Goal: Obtain resource: Download file/media

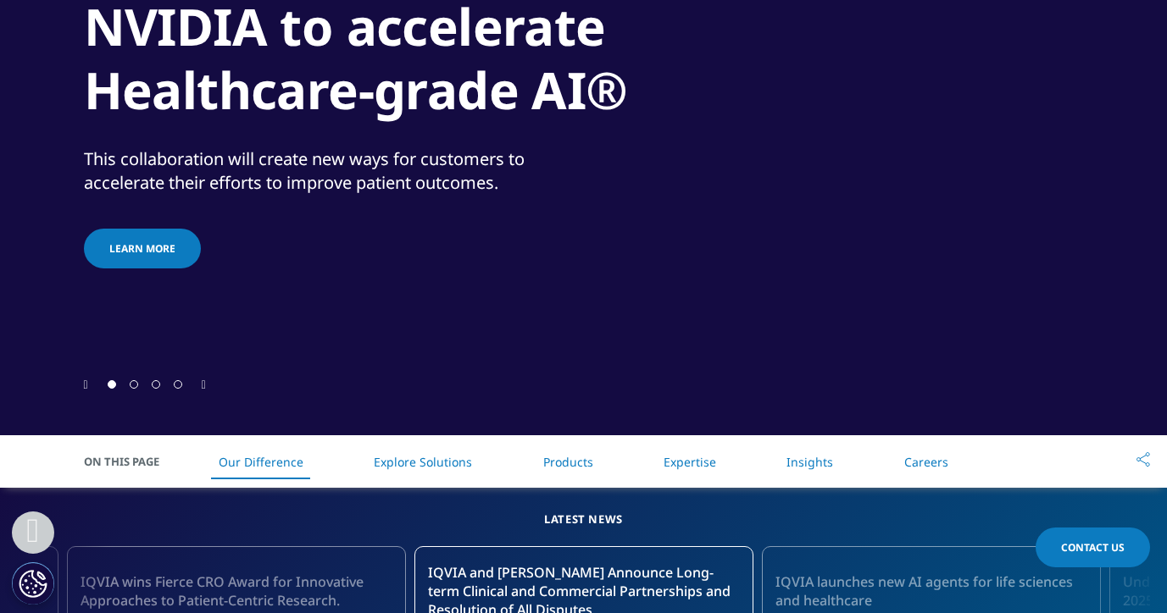
scroll to position [379, 0]
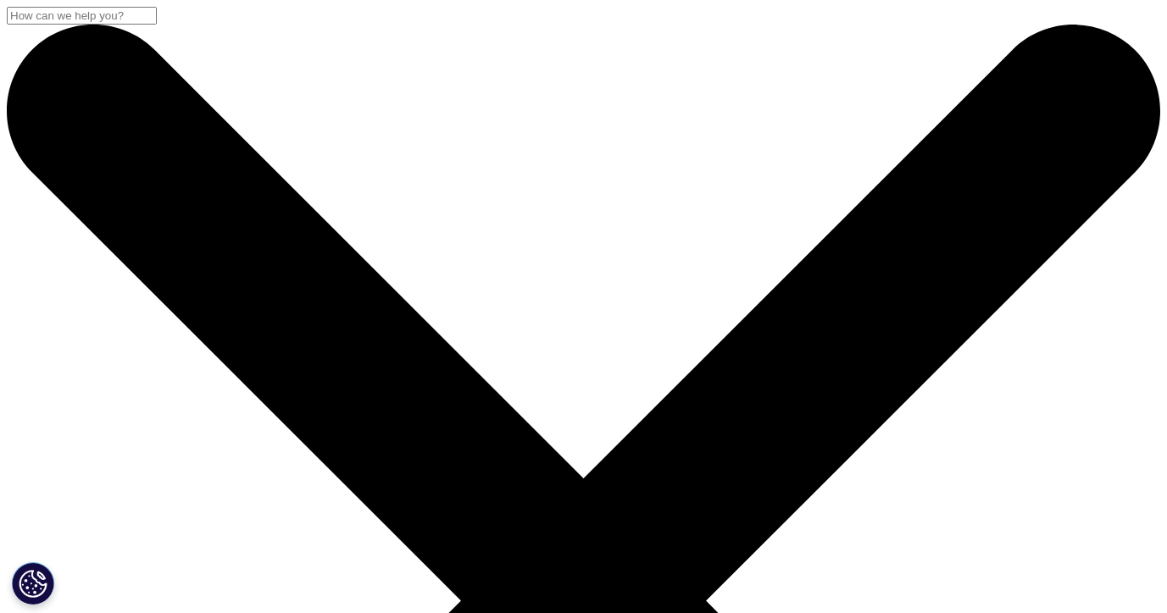
drag, startPoint x: 328, startPoint y: 277, endPoint x: -169, endPoint y: 267, distance: 497.5
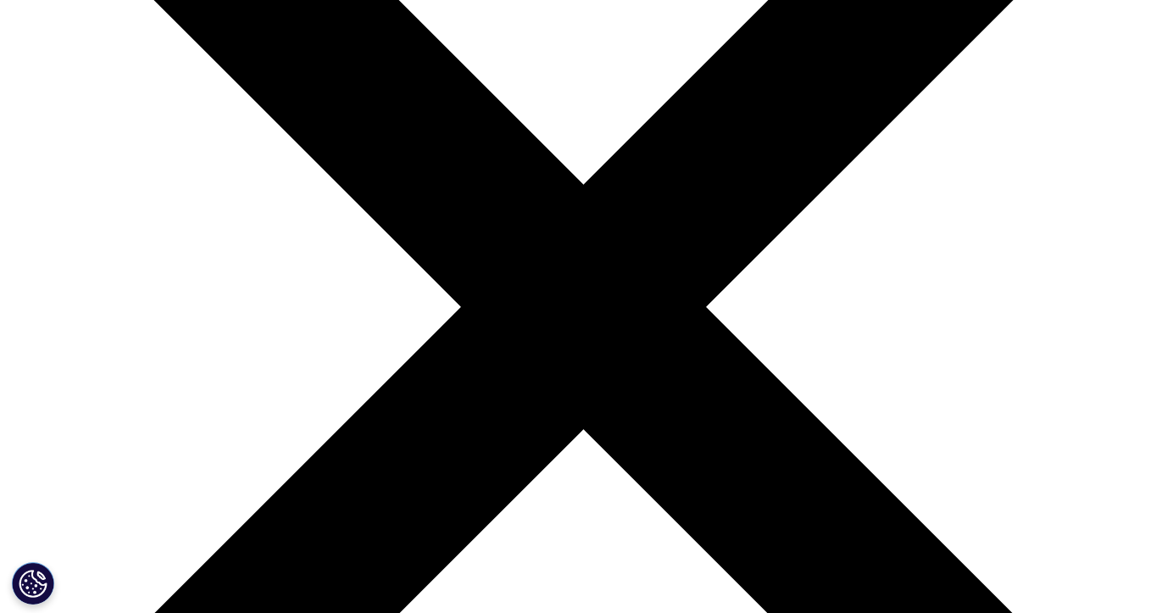
scroll to position [135, 0]
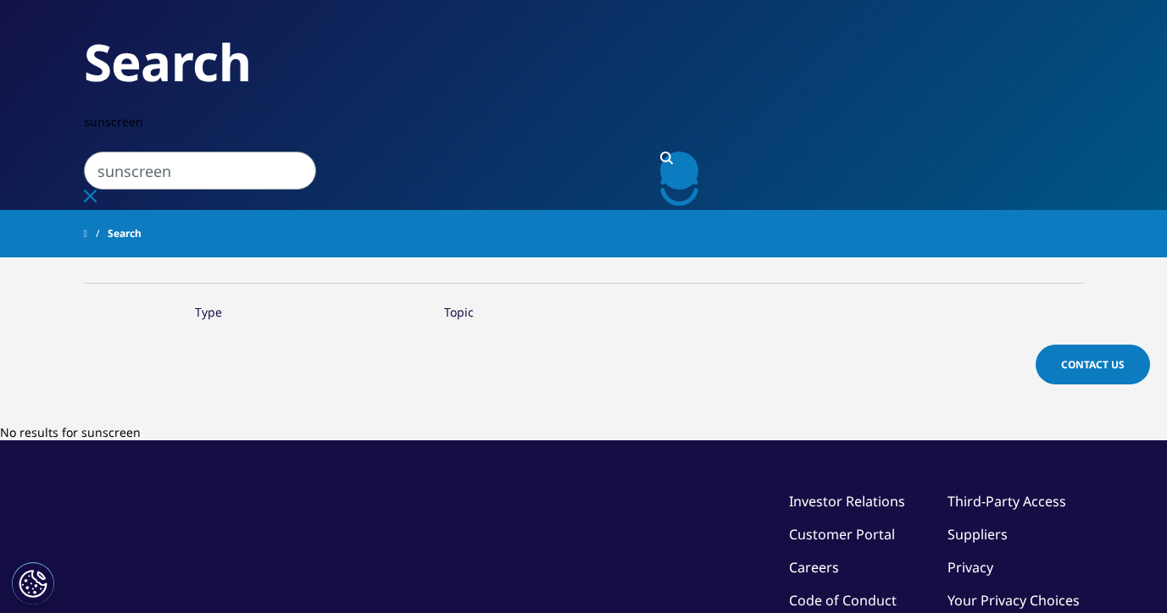
click at [671, 152] on icon "Search" at bounding box center [665, 157] width 11 height 11
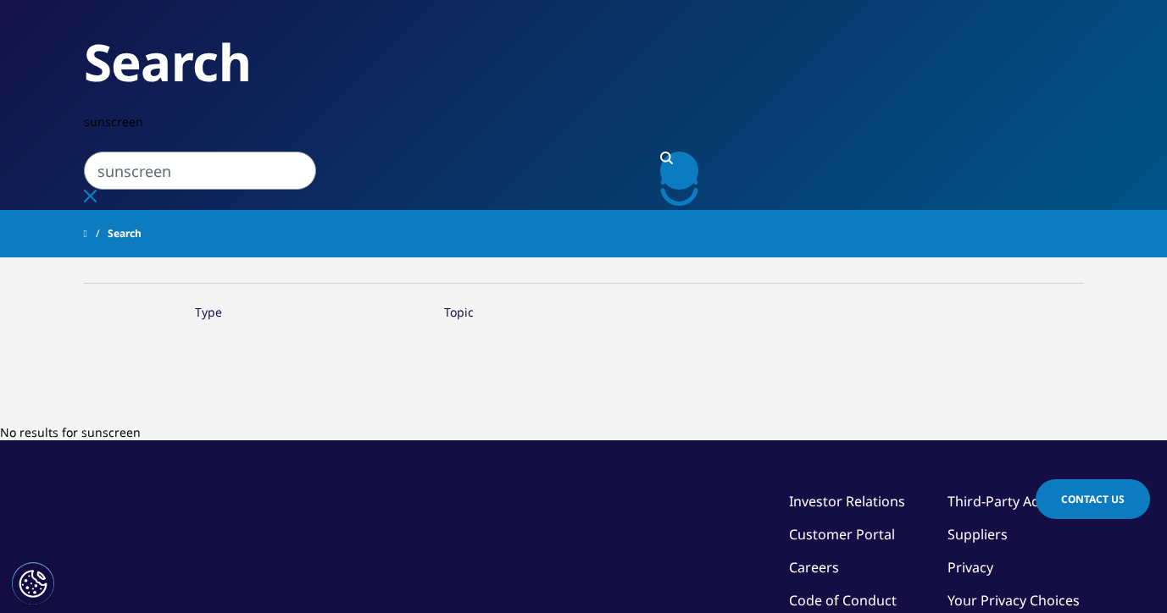
scroll to position [0, 0]
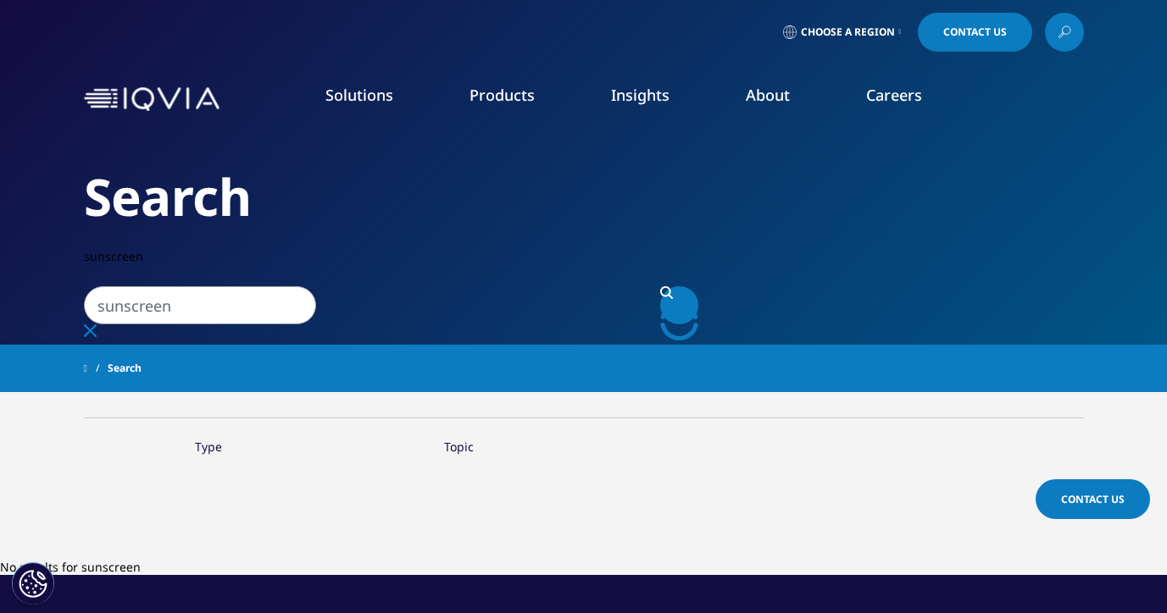
type input "anthelios"
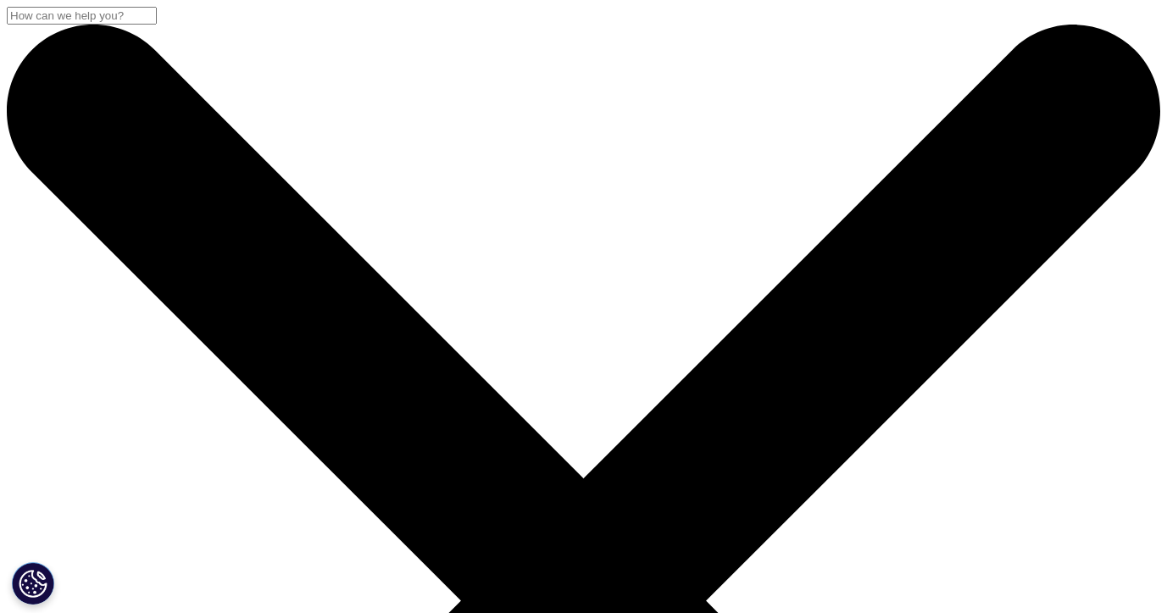
scroll to position [992, 1000]
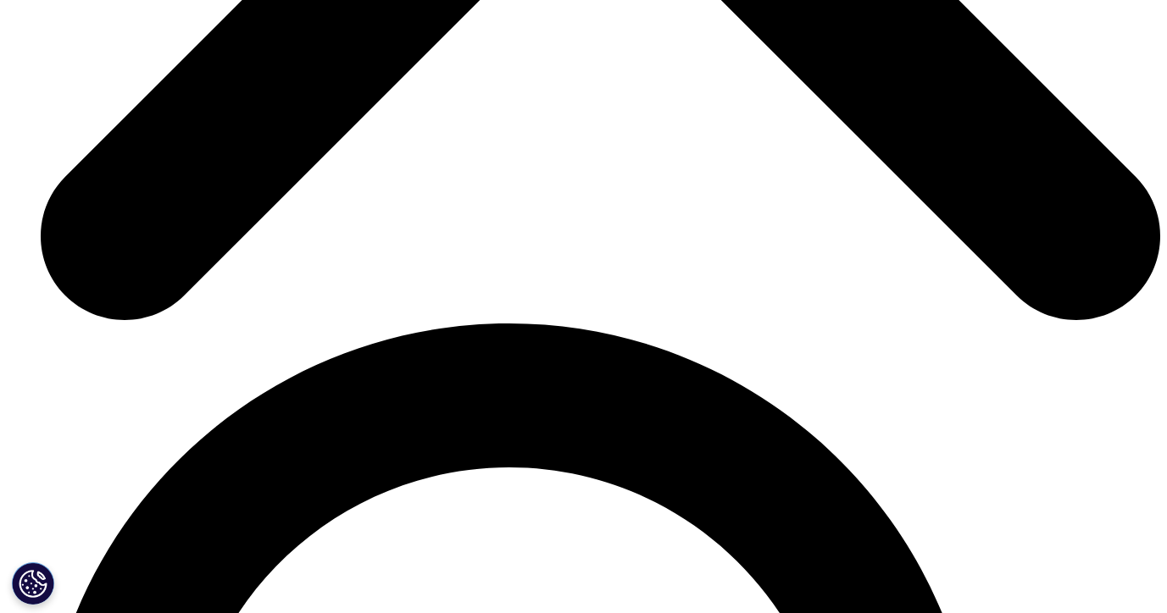
scroll to position [5944, 0]
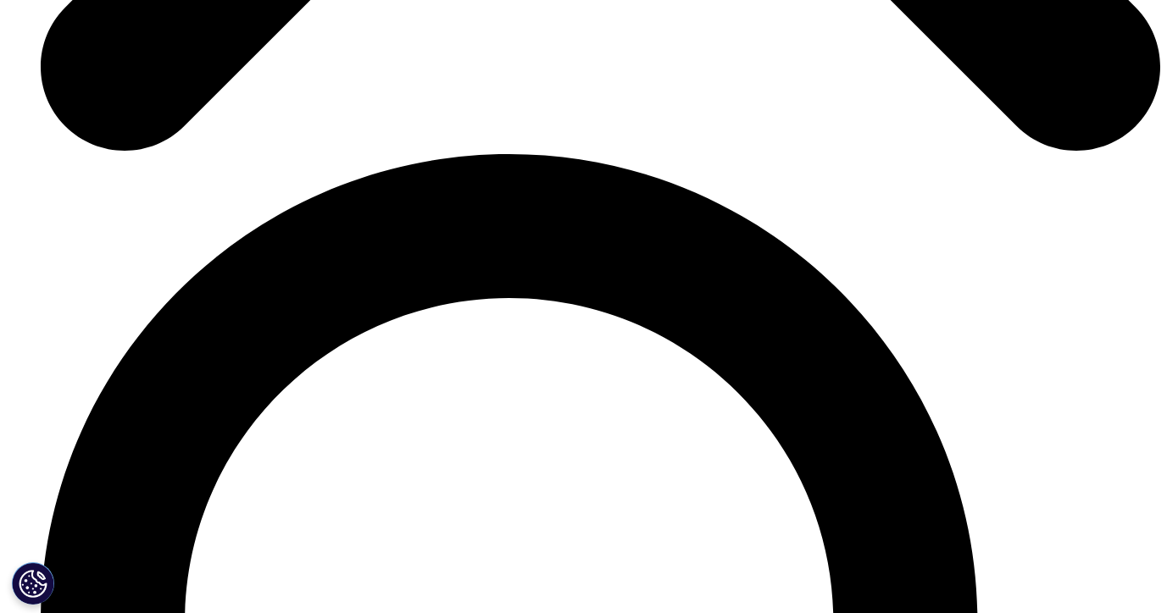
scroll to position [5968, 0]
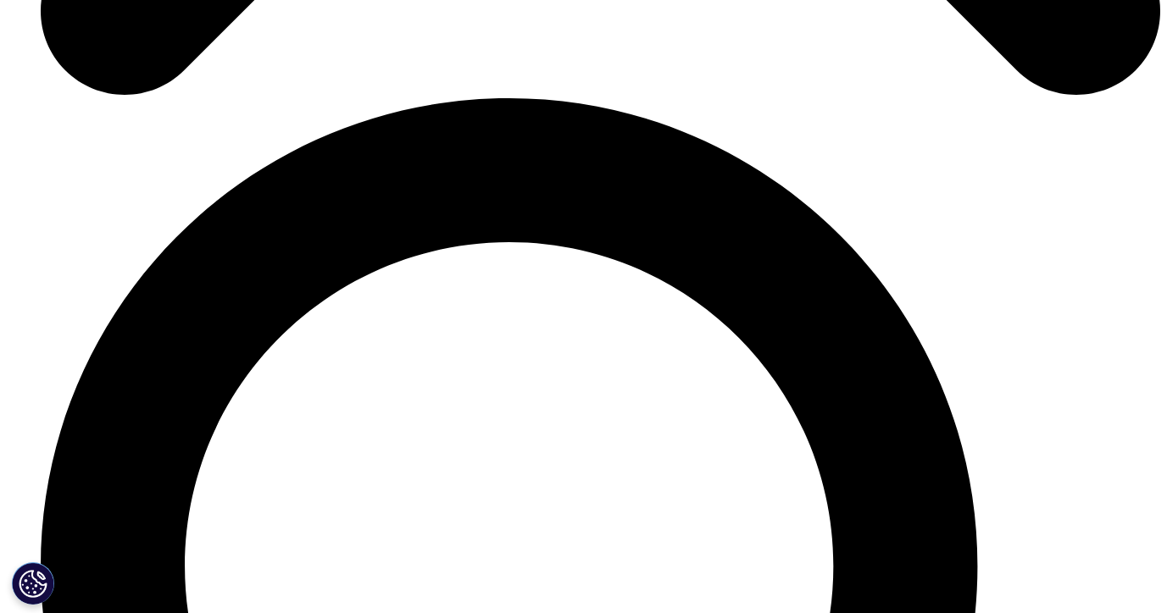
scroll to position [6017, 0]
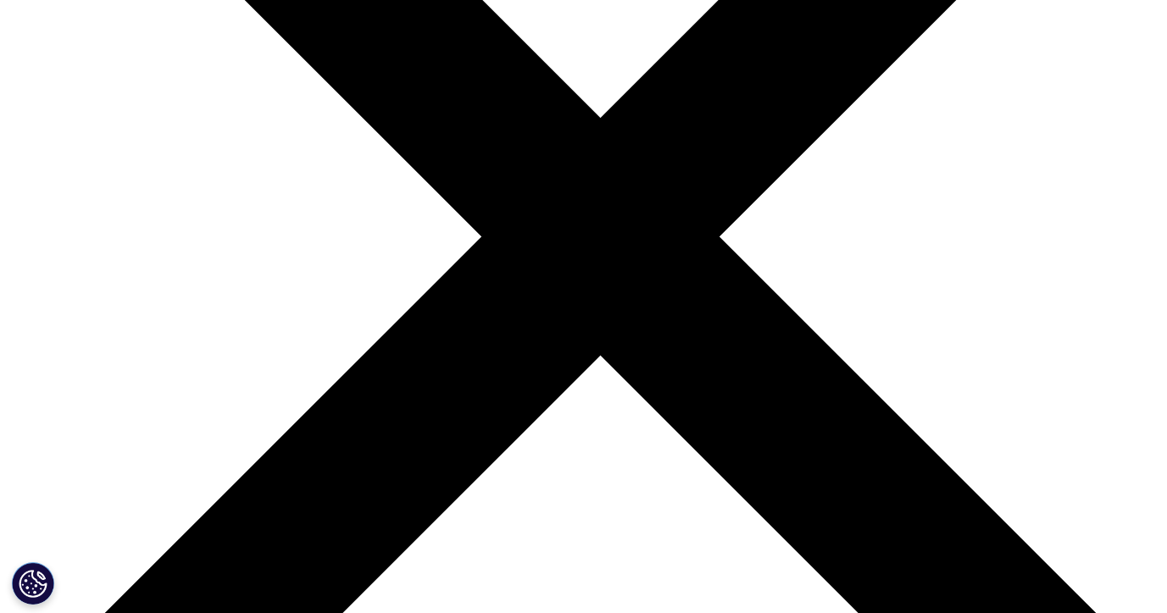
scroll to position [5499, 0]
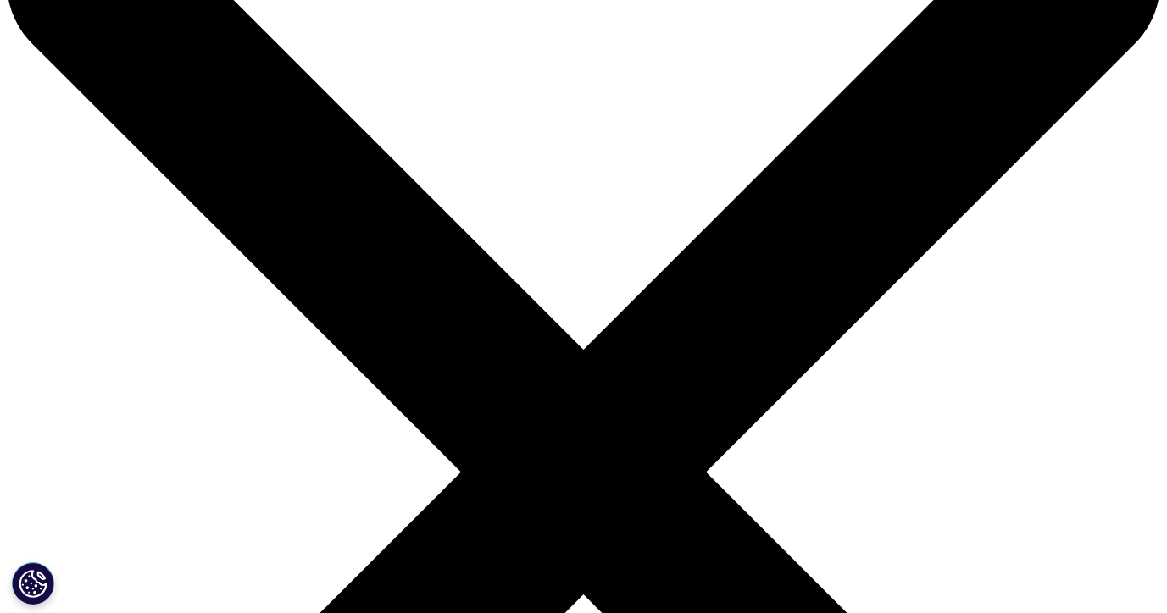
scroll to position [0, 0]
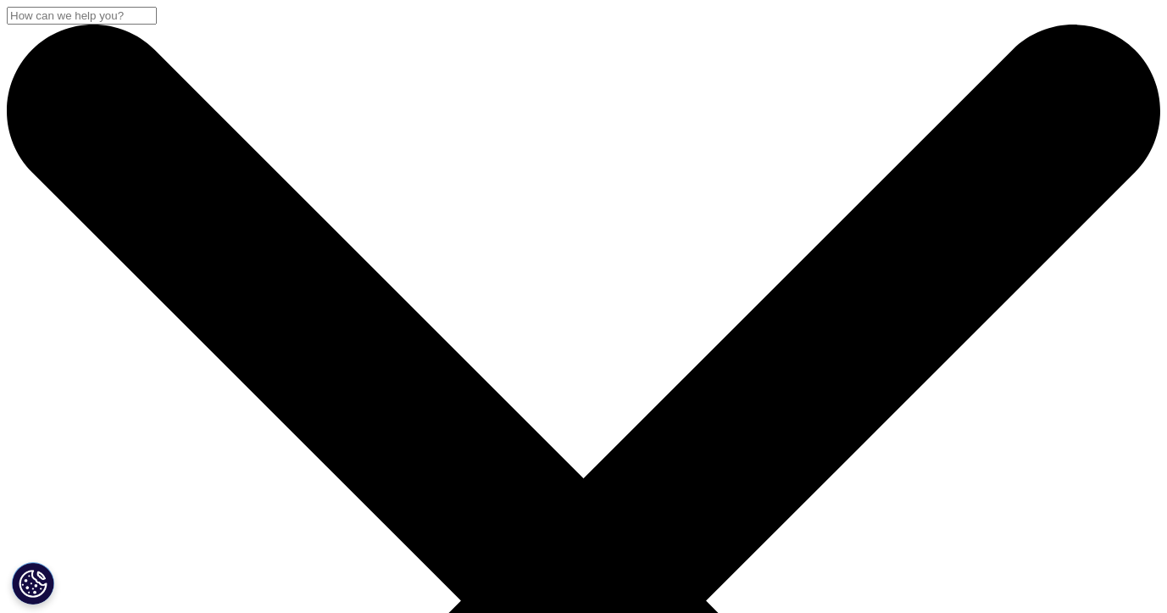
drag, startPoint x: 89, startPoint y: 225, endPoint x: 644, endPoint y: 306, distance: 560.9
copy div "Under the Skin - Dermocosmetics 2022"
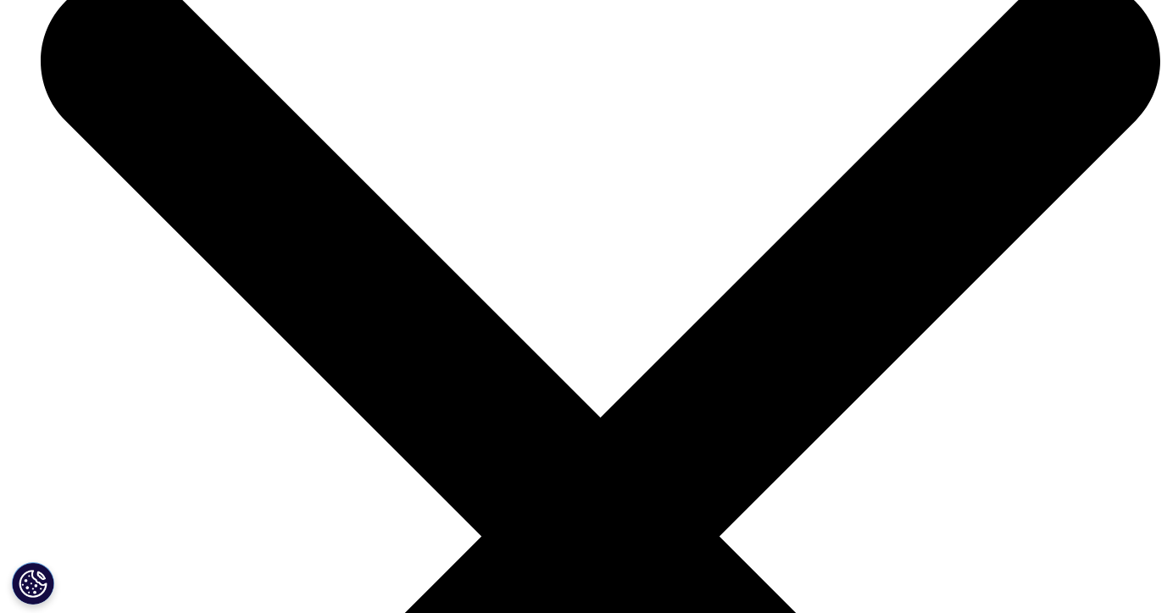
scroll to position [5212, 0]
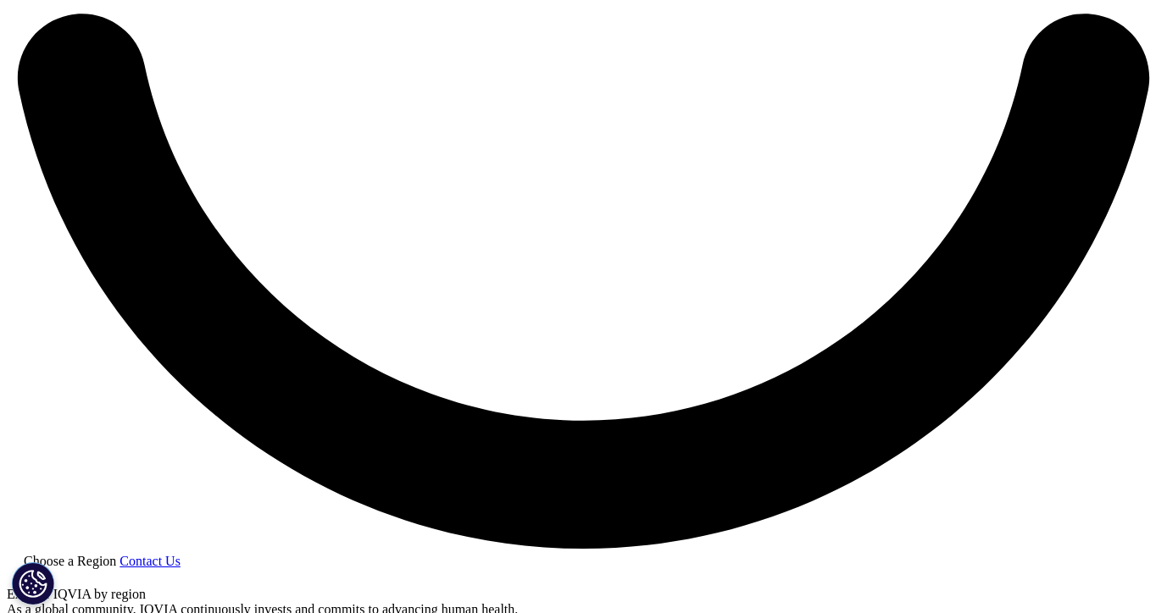
scroll to position [2073, 0]
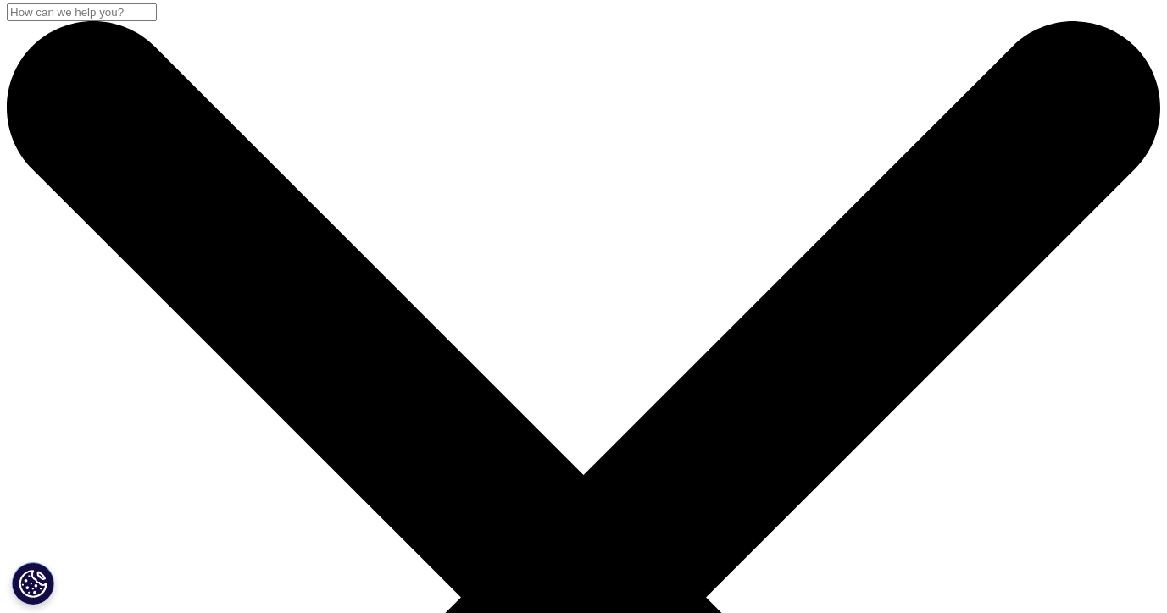
scroll to position [275, 0]
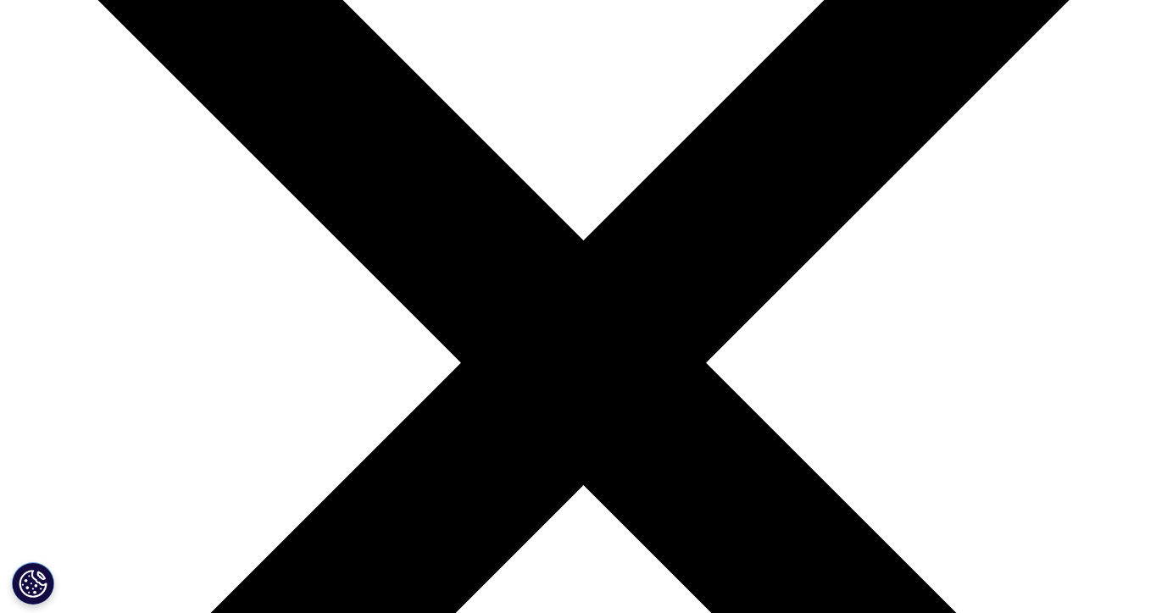
scroll to position [0, 0]
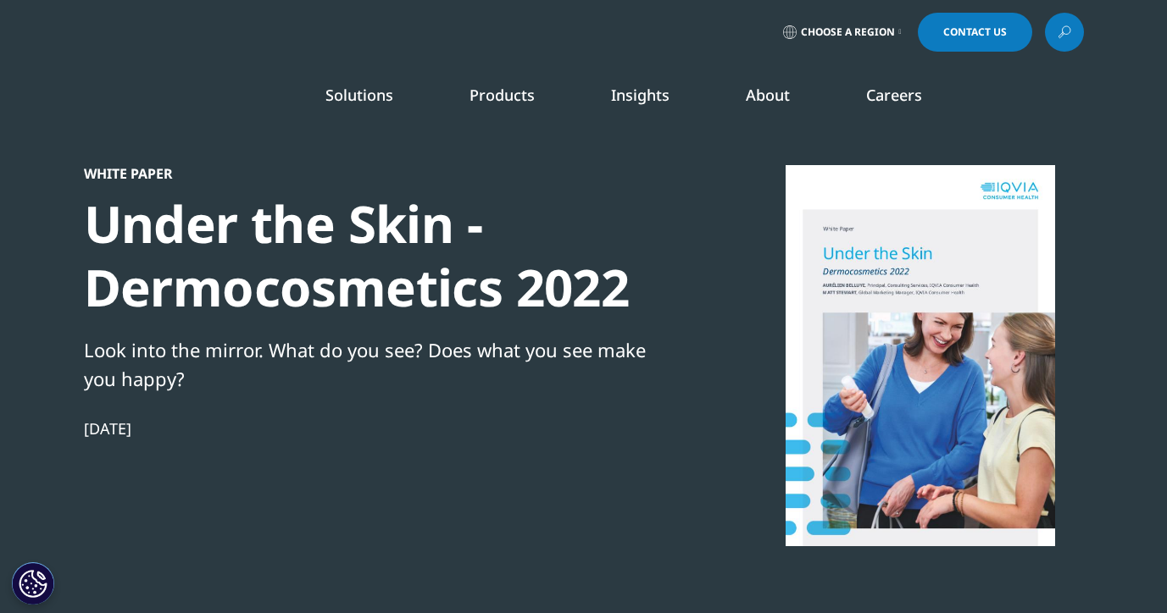
click at [1072, 36] on link at bounding box center [1064, 32] width 39 height 39
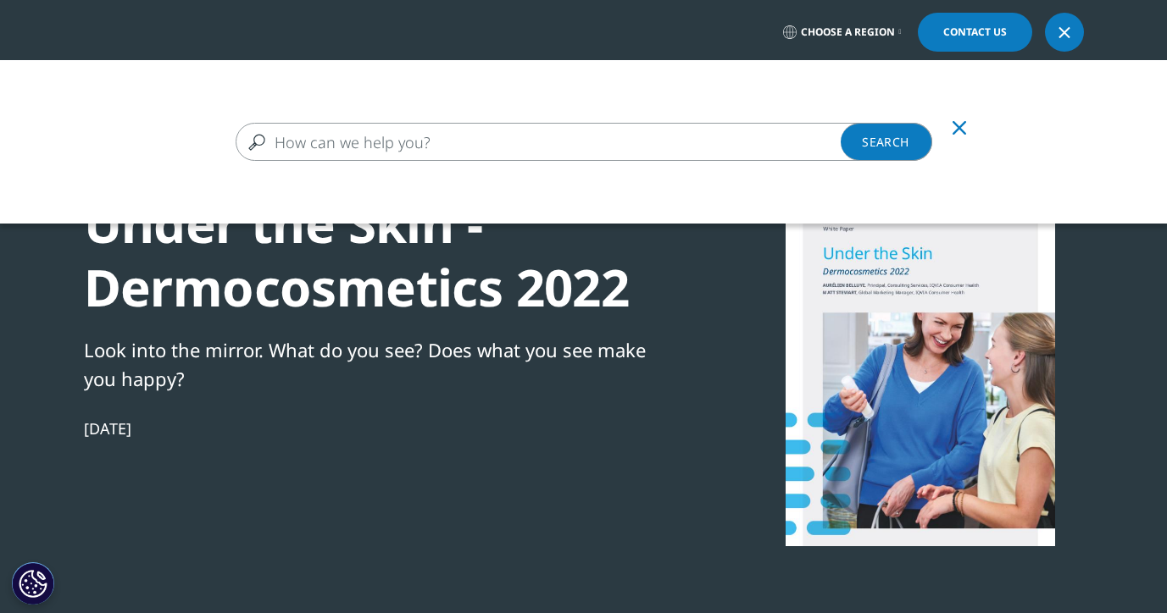
click at [541, 144] on input "Search" at bounding box center [584, 142] width 696 height 38
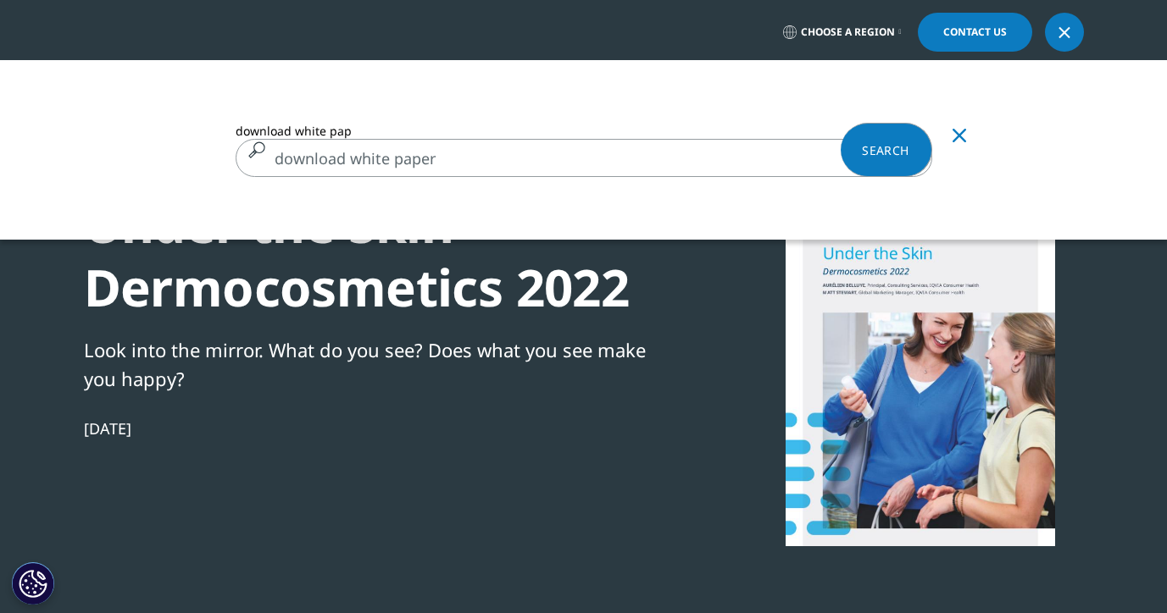
type input "download white paper"
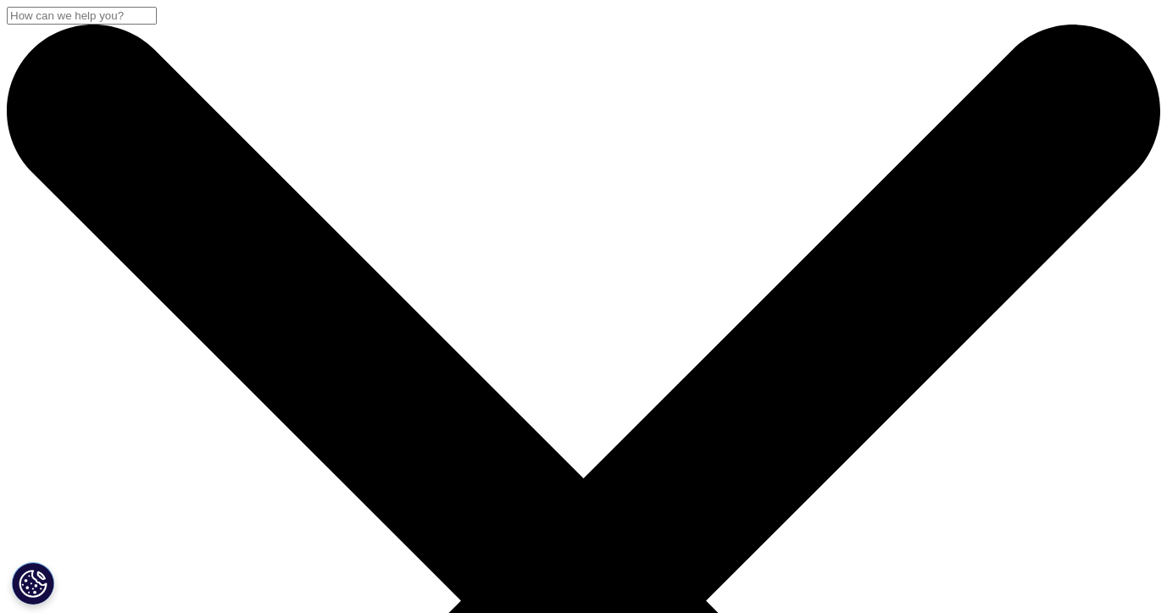
drag, startPoint x: 346, startPoint y: 270, endPoint x: 48, endPoint y: 264, distance: 297.5
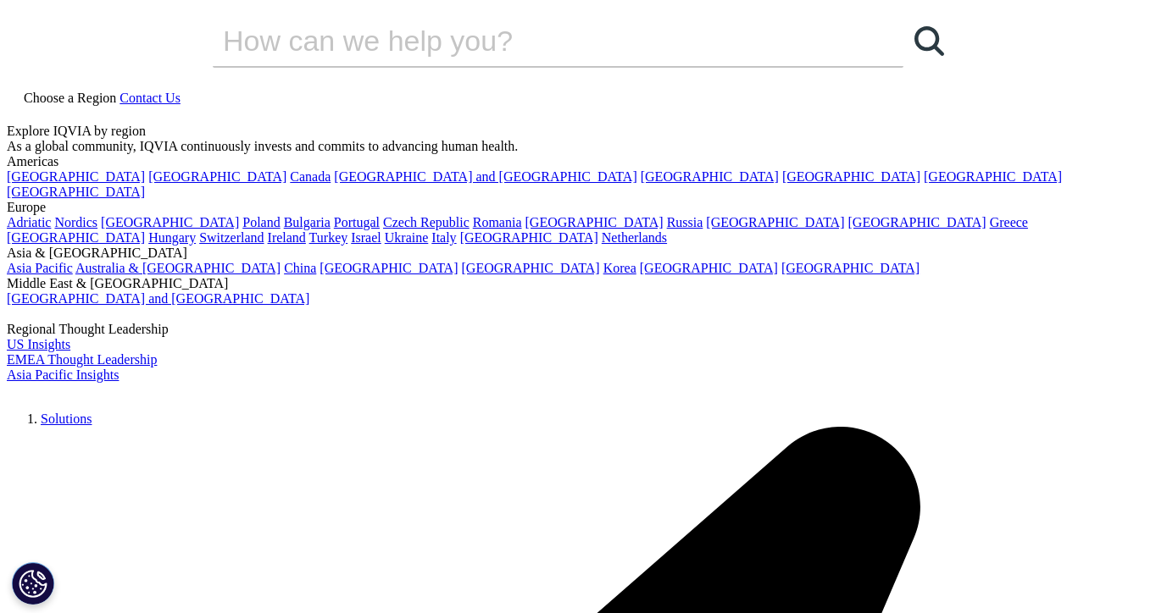
drag, startPoint x: 280, startPoint y: 263, endPoint x: 199, endPoint y: 275, distance: 81.5
type input "download white paper"
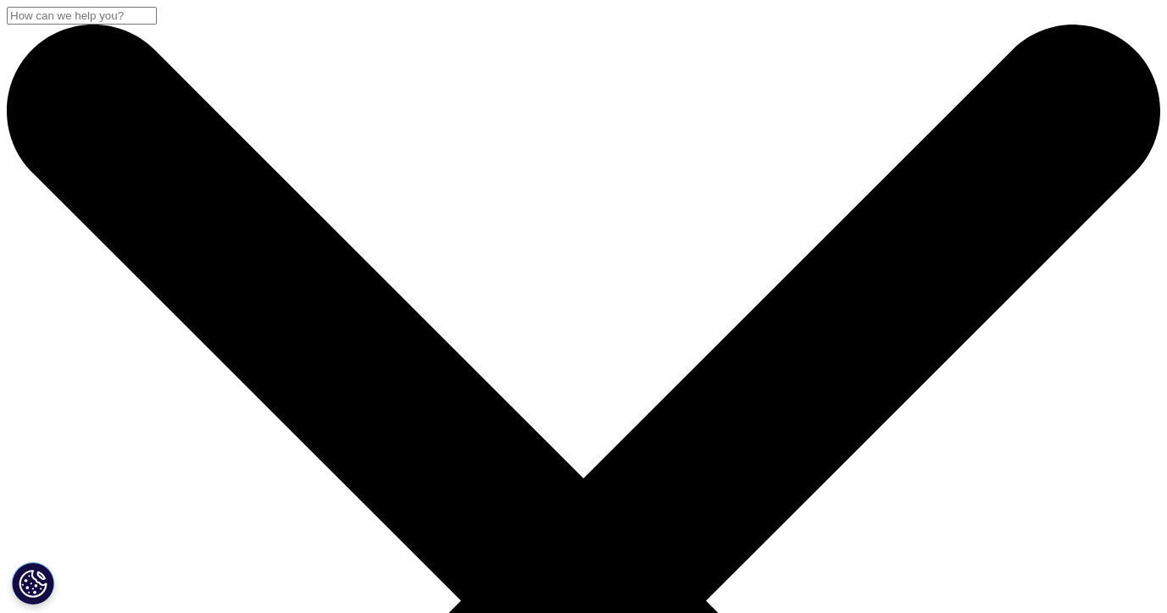
scroll to position [992, 1000]
drag, startPoint x: 93, startPoint y: 283, endPoint x: 497, endPoint y: 301, distance: 404.6
copy div "Dermocosmetics"
